Goal: Navigation & Orientation: Find specific page/section

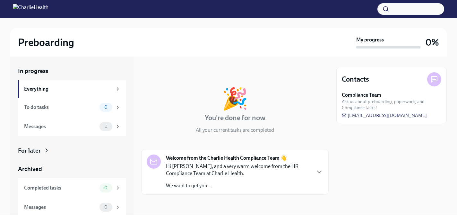
scroll to position [2, 0]
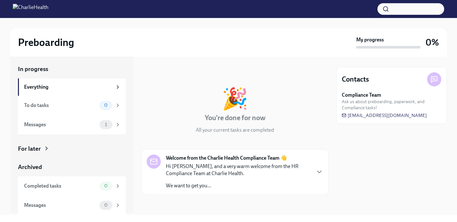
click at [38, 149] on div "For later" at bounding box center [29, 148] width 23 height 8
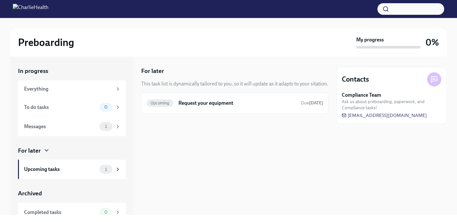
click at [202, 199] on div "For later This task list is dynamically tailored to you, so it will update as i…" at bounding box center [234, 135] width 187 height 158
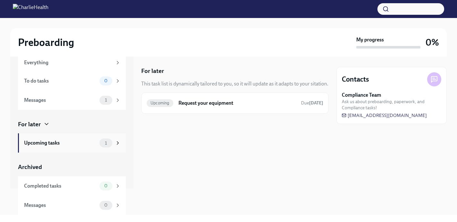
click at [104, 147] on div "1" at bounding box center [105, 142] width 13 height 9
click at [103, 140] on span "1" at bounding box center [106, 142] width 10 height 5
click at [89, 103] on div "Messages" at bounding box center [60, 100] width 73 height 7
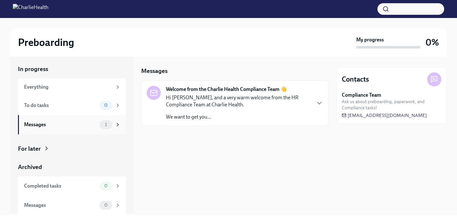
scroll to position [2, 0]
click at [190, 122] on div "Welcome from the Charlie Health Compliance Team 👋 Hi [PERSON_NAME], and a very …" at bounding box center [234, 103] width 187 height 46
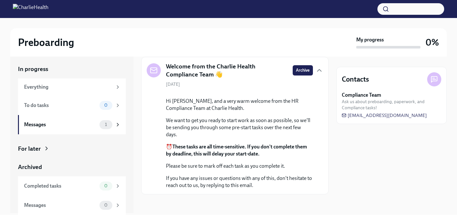
scroll to position [42, 0]
